Goal: Information Seeking & Learning: Check status

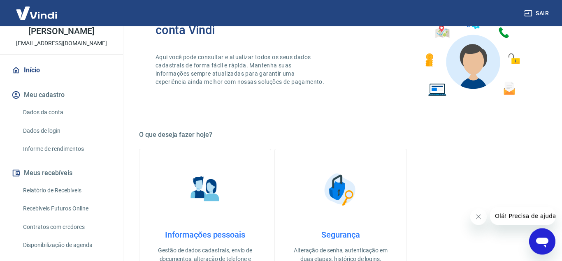
scroll to position [84, 0]
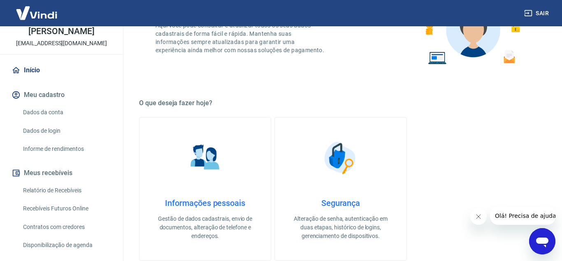
click at [54, 199] on link "Relatório de Recebíveis" at bounding box center [66, 190] width 93 height 17
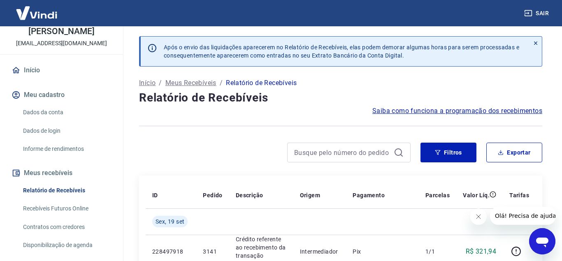
click at [40, 79] on link "Início" at bounding box center [61, 70] width 103 height 18
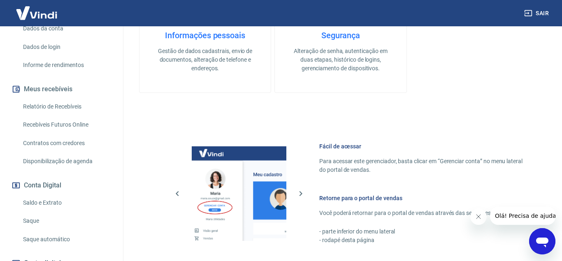
scroll to position [168, 0]
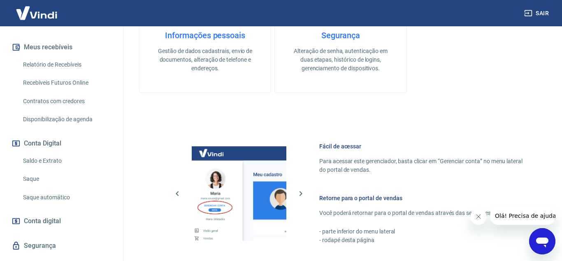
click at [48, 165] on link "Saldo e Extrato" at bounding box center [66, 161] width 93 height 17
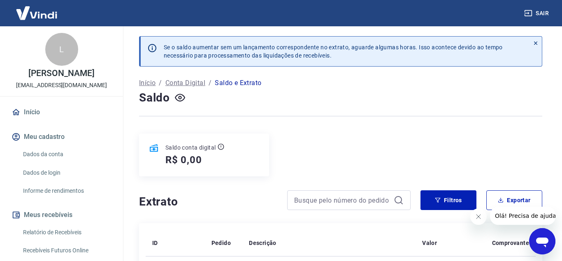
click at [27, 117] on link "Início" at bounding box center [61, 112] width 103 height 18
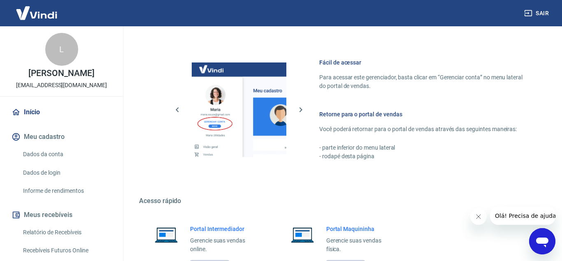
scroll to position [405, 0]
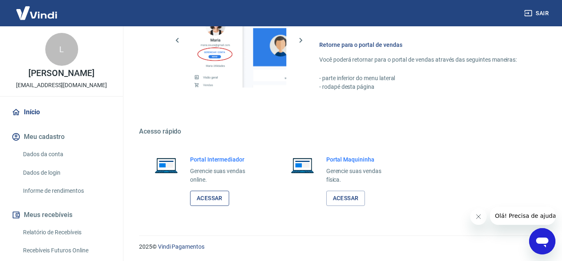
click at [219, 199] on link "Acessar" at bounding box center [209, 198] width 39 height 15
